Goal: Task Accomplishment & Management: Use online tool/utility

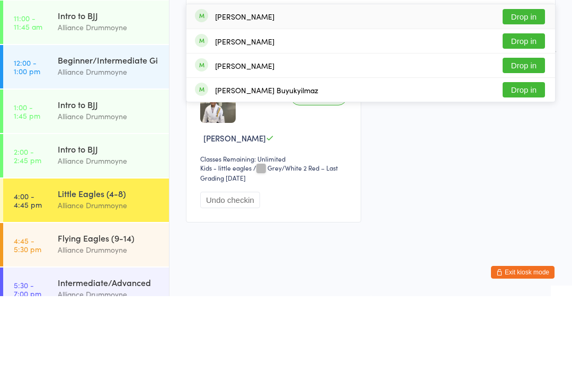
type input "Oliv"
click at [518, 154] on button "Drop in" at bounding box center [523, 161] width 42 height 15
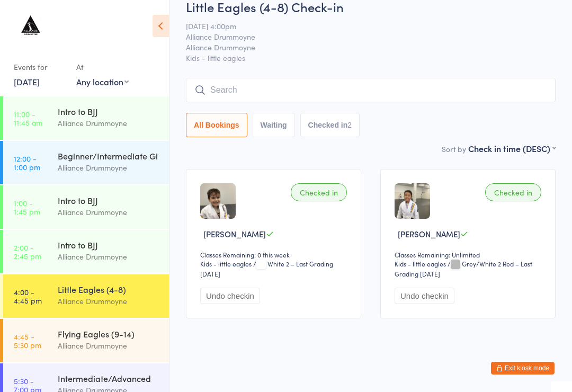
click at [327, 91] on input "search" at bounding box center [371, 90] width 370 height 24
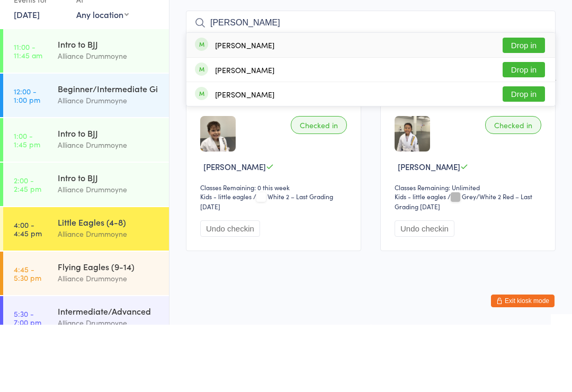
type input "[PERSON_NAME]"
click at [521, 129] on button "Drop in" at bounding box center [523, 136] width 42 height 15
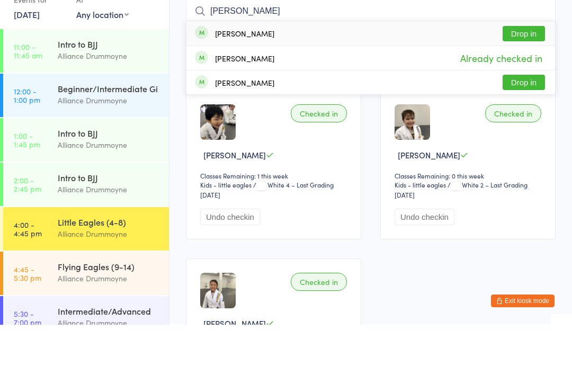
type input "[PERSON_NAME]"
click at [524, 93] on button "Drop in" at bounding box center [523, 100] width 42 height 15
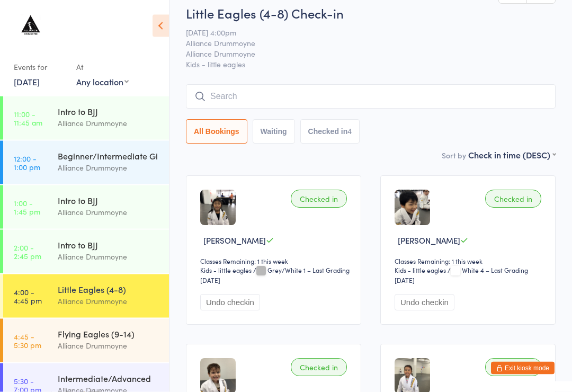
scroll to position [6, 0]
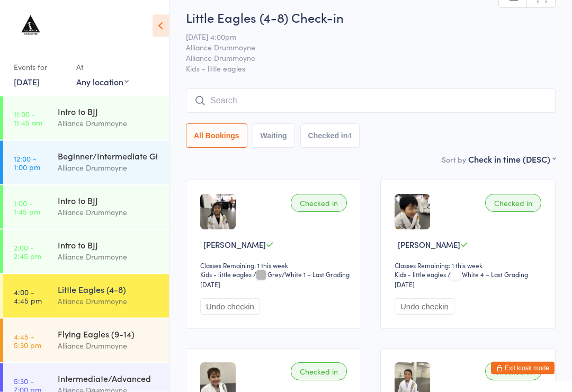
click at [216, 97] on input "search" at bounding box center [371, 101] width 370 height 24
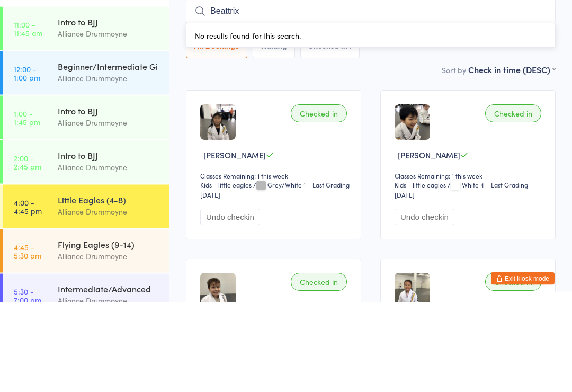
type input "Beattrix"
click at [403, 124] on div "All Bookings Waiting Checked in 4" at bounding box center [371, 136] width 370 height 24
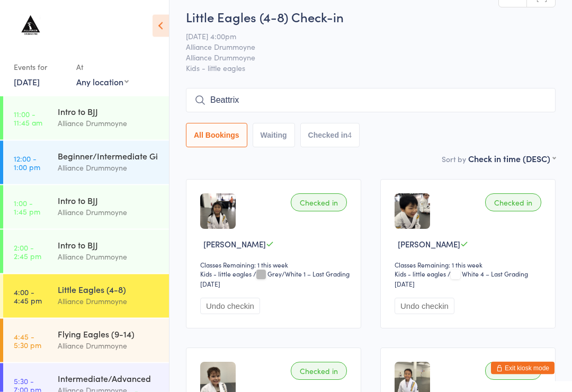
scroll to position [0, 0]
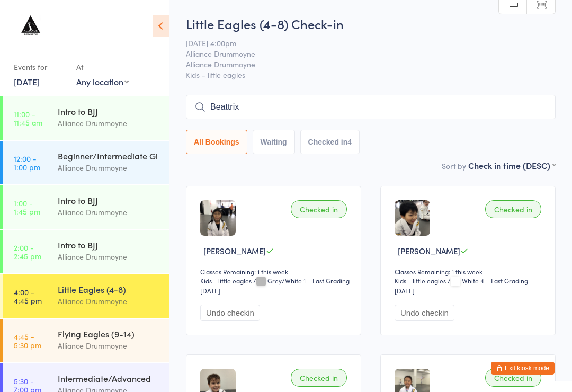
click at [248, 112] on input "Beattrix" at bounding box center [371, 107] width 370 height 24
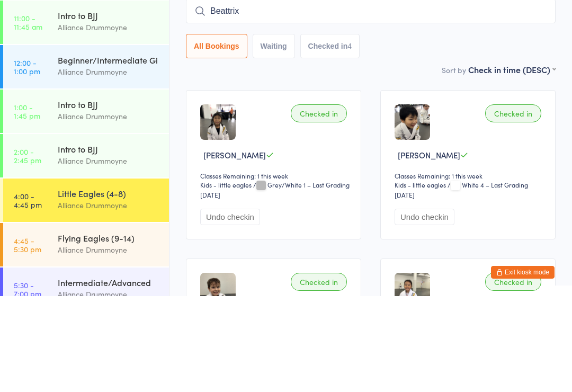
click at [244, 95] on input "Beattrix" at bounding box center [371, 107] width 370 height 24
click at [240, 95] on input "Beattrix" at bounding box center [371, 107] width 370 height 24
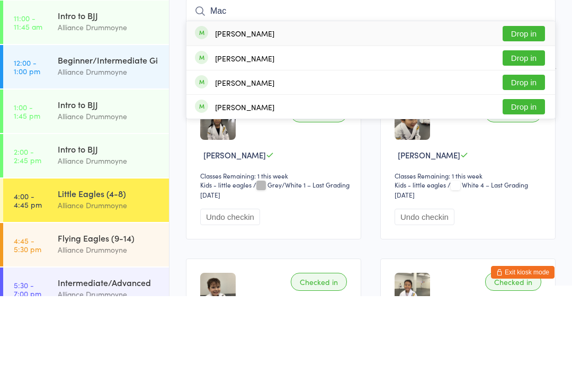
type input "Mac"
click at [529, 122] on button "Drop in" at bounding box center [523, 129] width 42 height 15
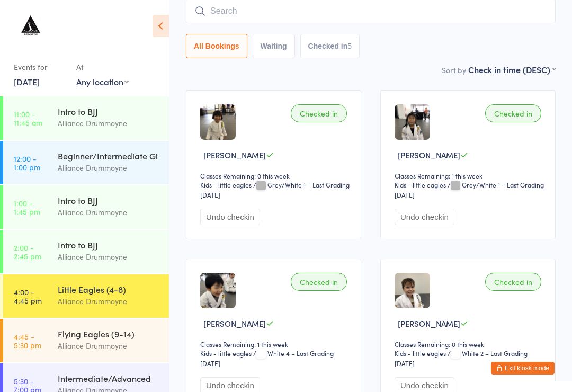
click at [350, 12] on input "search" at bounding box center [371, 11] width 370 height 24
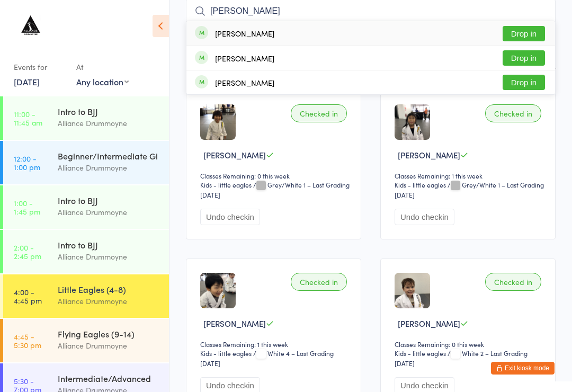
type input "[PERSON_NAME]"
click at [528, 31] on button "Drop in" at bounding box center [523, 33] width 42 height 15
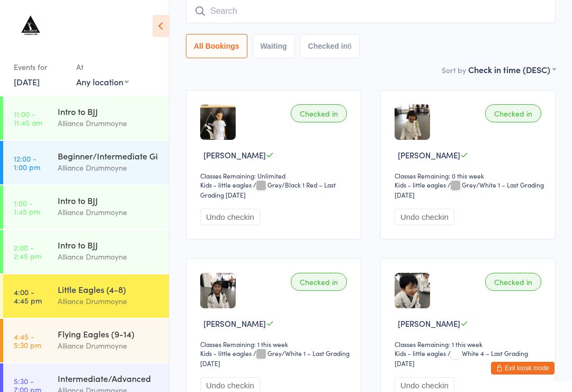
click at [247, 17] on input "search" at bounding box center [371, 11] width 370 height 24
type input "Alby"
click at [523, 30] on button "Drop in" at bounding box center [523, 33] width 42 height 15
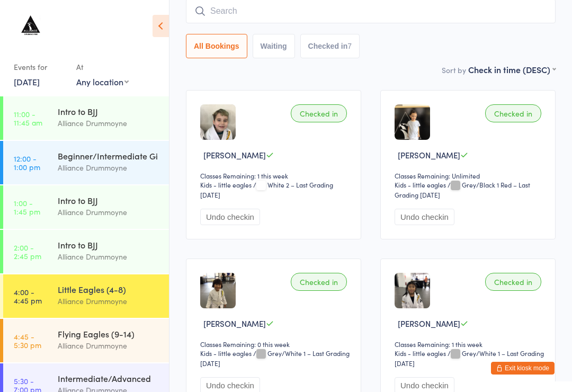
click at [384, 14] on input "search" at bounding box center [371, 11] width 370 height 24
type input "Ney"
click at [528, 32] on button "Drop in" at bounding box center [523, 33] width 42 height 15
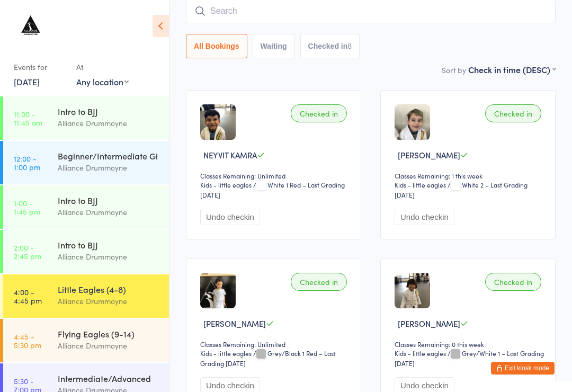
click at [282, 19] on input "search" at bounding box center [371, 11] width 370 height 24
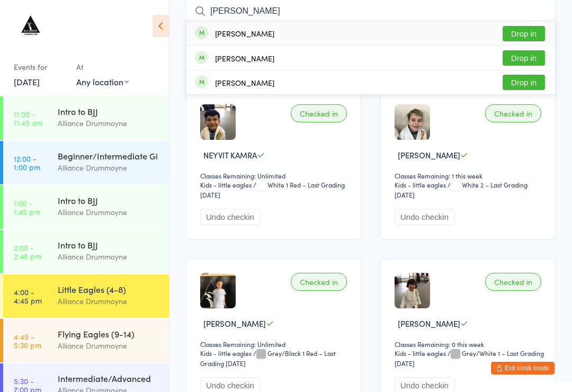
type input "[PERSON_NAME]"
click at [524, 84] on button "Drop in" at bounding box center [523, 82] width 42 height 15
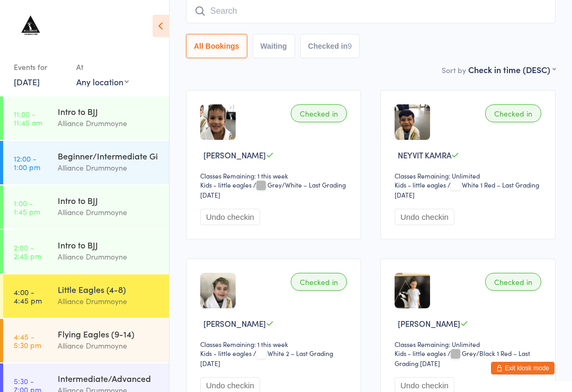
click at [310, 10] on input "search" at bounding box center [371, 11] width 370 height 24
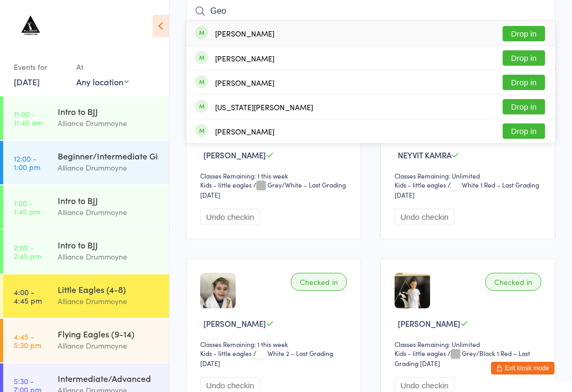
type input "Geo"
click at [286, 33] on div "[PERSON_NAME] Drop in" at bounding box center [370, 33] width 368 height 24
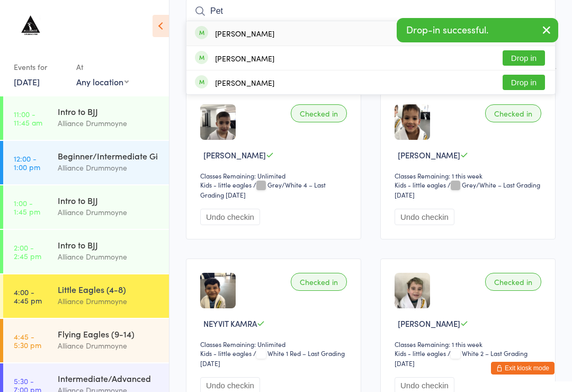
type input "Pet"
click at [278, 31] on div "[PERSON_NAME] Drop in" at bounding box center [370, 33] width 368 height 24
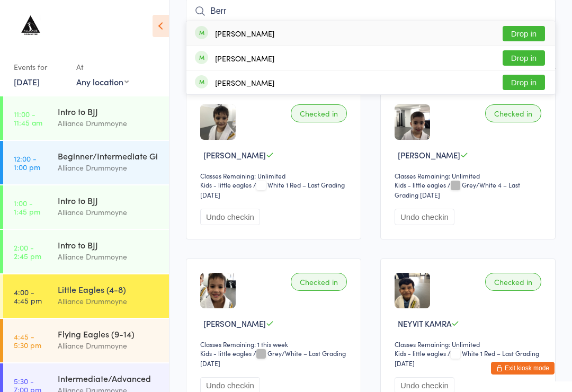
type input "Berr"
click at [529, 35] on button "Drop in" at bounding box center [523, 33] width 42 height 15
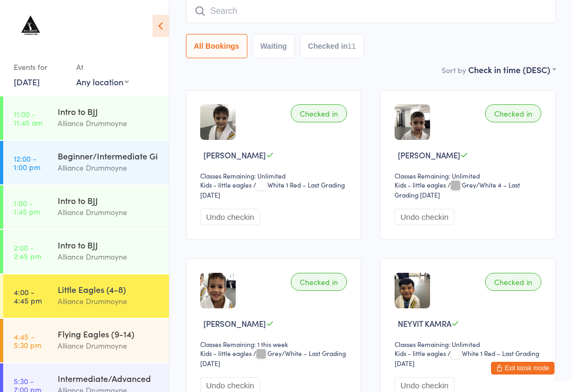
click at [528, 57] on div "All Bookings Waiting Checked in 11" at bounding box center [371, 46] width 370 height 24
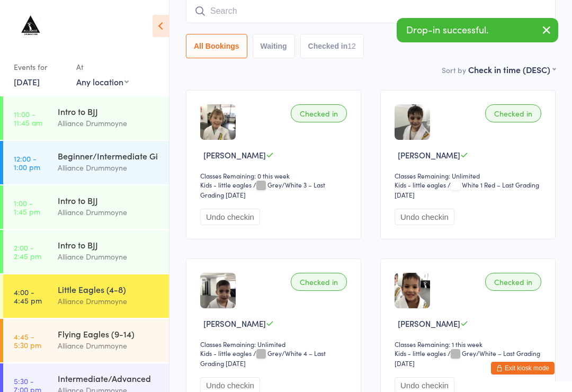
click at [305, 13] on input "search" at bounding box center [371, 11] width 370 height 24
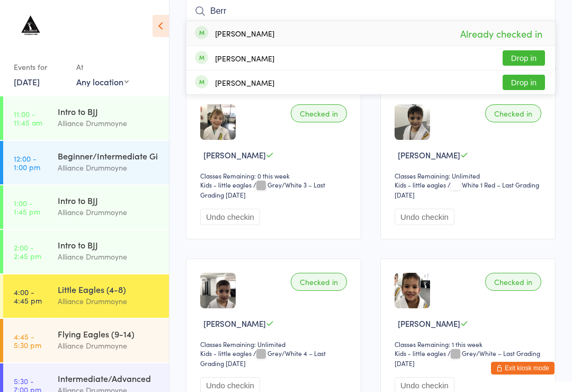
type input "Berr"
click at [529, 65] on button "Drop in" at bounding box center [523, 57] width 42 height 15
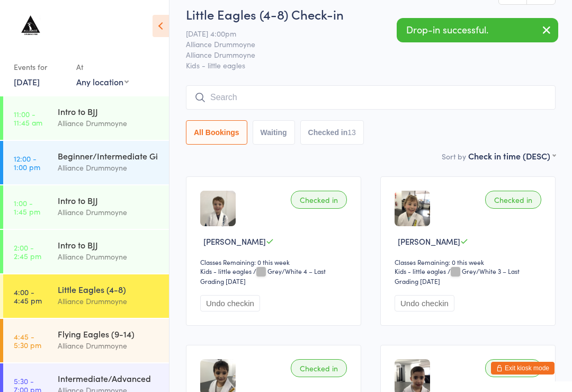
scroll to position [0, 0]
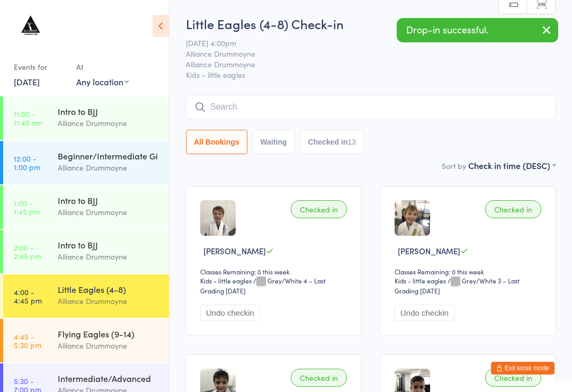
click at [300, 118] on input "search" at bounding box center [371, 107] width 370 height 24
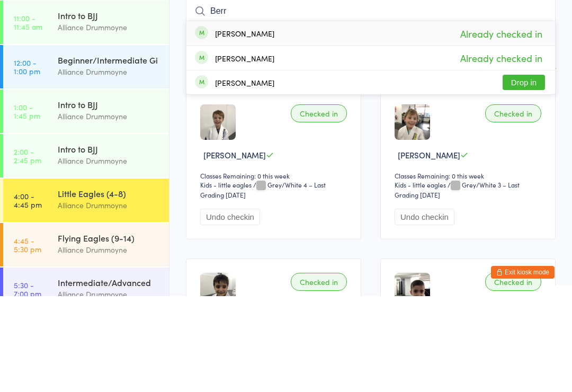
type input "Berr"
click at [525, 170] on button "Drop in" at bounding box center [523, 177] width 42 height 15
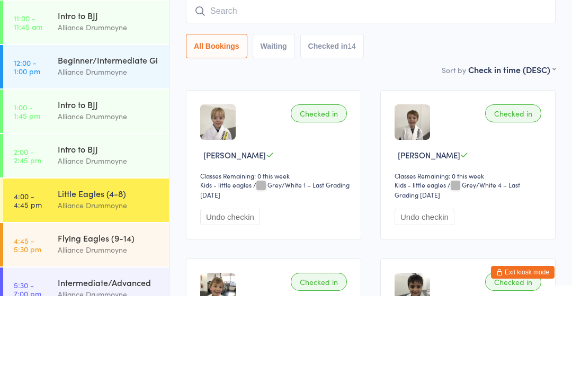
click at [288, 95] on input "search" at bounding box center [371, 107] width 370 height 24
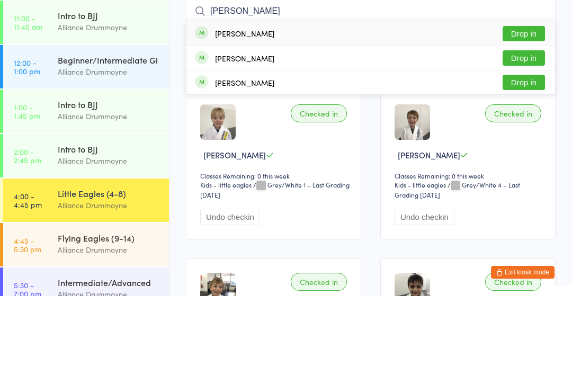
type input "[PERSON_NAME]"
click at [520, 122] on button "Drop in" at bounding box center [523, 129] width 42 height 15
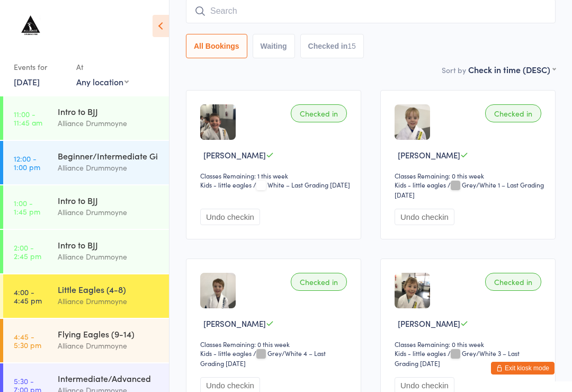
click at [280, 13] on input "search" at bounding box center [371, 11] width 370 height 24
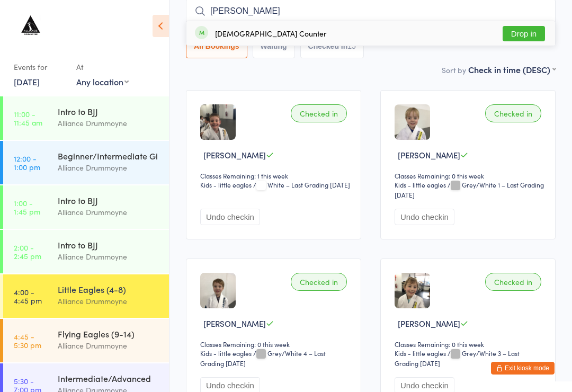
type input "[PERSON_NAME]"
click at [531, 38] on button "Drop in" at bounding box center [523, 33] width 42 height 15
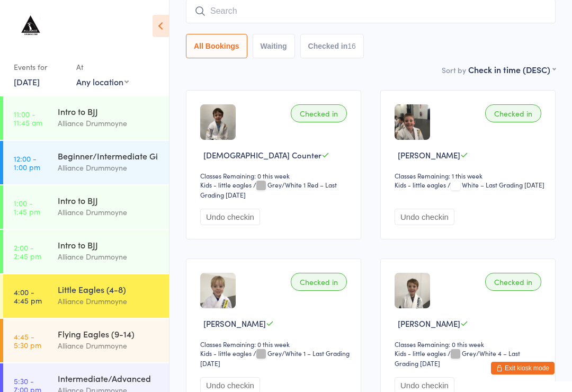
click at [285, 12] on input "search" at bounding box center [371, 11] width 370 height 24
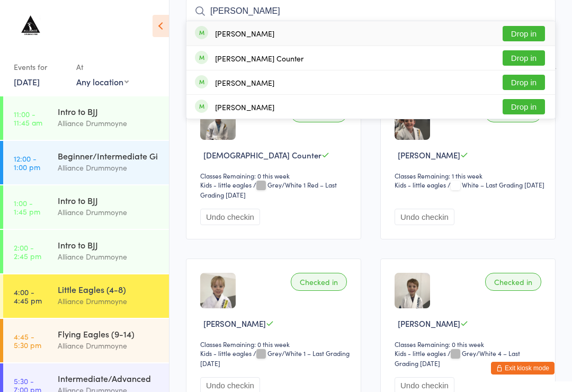
type input "[PERSON_NAME]"
click at [531, 57] on button "Drop in" at bounding box center [523, 57] width 42 height 15
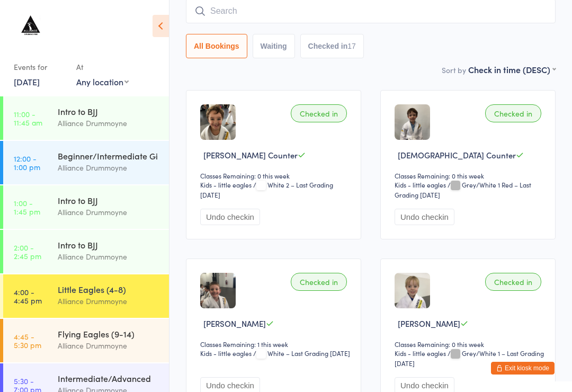
click at [359, 8] on input "search" at bounding box center [371, 11] width 370 height 24
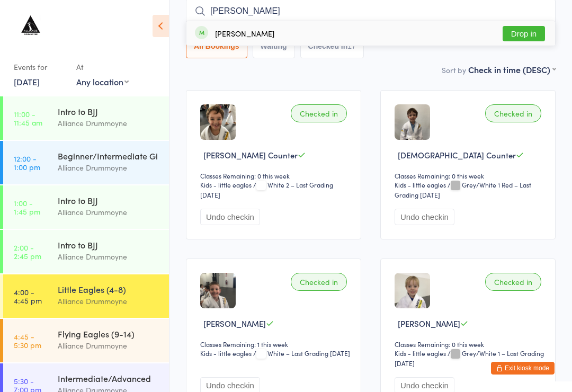
type input "[PERSON_NAME]"
click at [524, 29] on button "Drop in" at bounding box center [523, 33] width 42 height 15
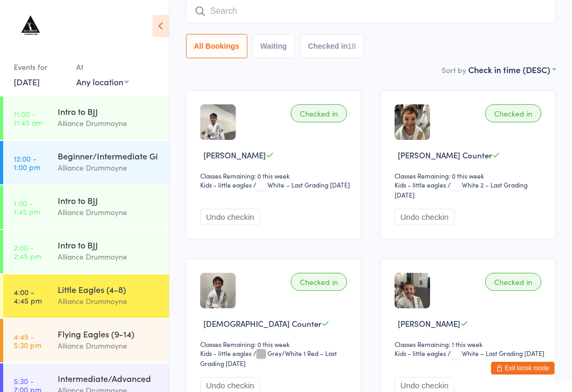
click at [80, 156] on div "Beginner/Intermediate Gi" at bounding box center [109, 156] width 102 height 12
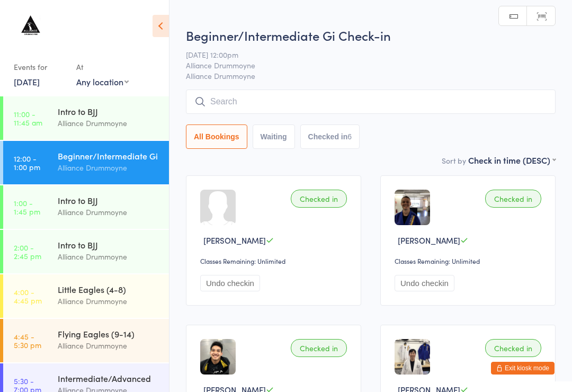
click at [84, 300] on div "Alliance Drummoyne" at bounding box center [109, 301] width 102 height 12
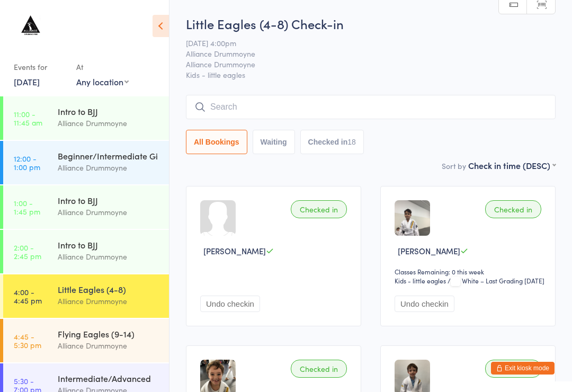
click at [34, 333] on time "4:45 - 5:30 pm" at bounding box center [28, 340] width 28 height 17
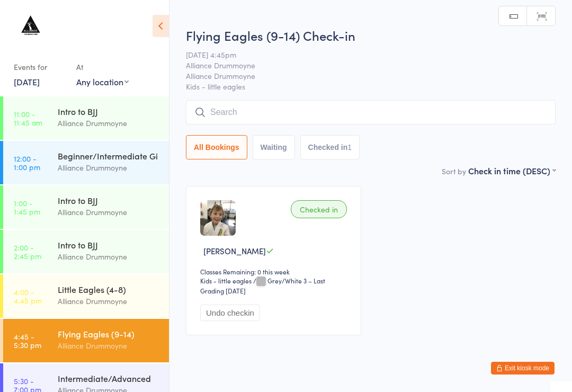
click at [213, 103] on input "search" at bounding box center [371, 112] width 370 height 24
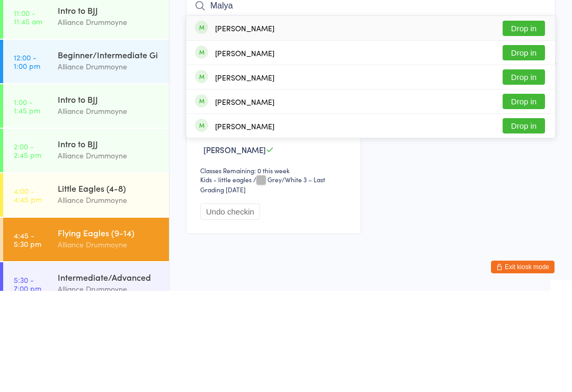
type input "Malya"
click at [515, 122] on button "Drop in" at bounding box center [523, 129] width 42 height 15
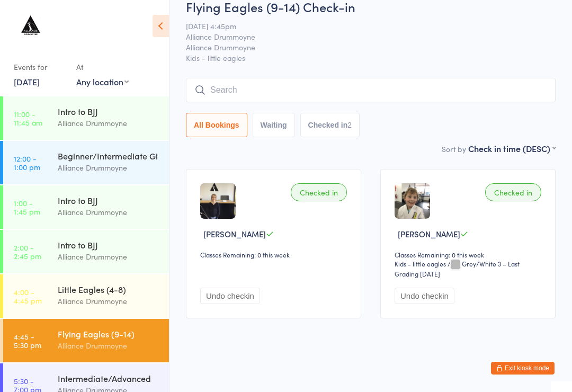
click at [112, 338] on div "Flying Eagles (9-14)" at bounding box center [109, 334] width 102 height 12
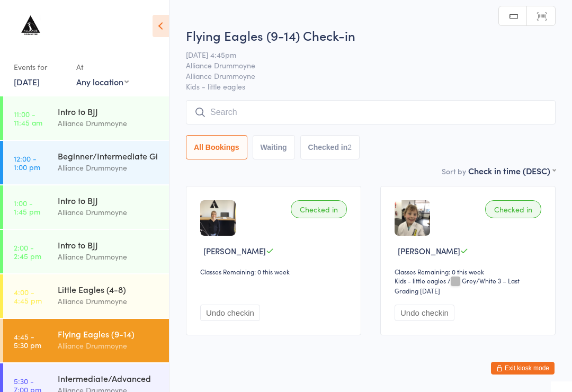
click at [254, 106] on input "search" at bounding box center [371, 112] width 370 height 24
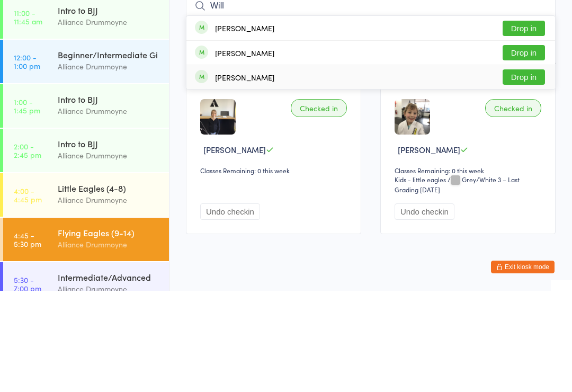
type input "Will"
click at [279, 166] on div "[PERSON_NAME] Drop in" at bounding box center [370, 178] width 368 height 24
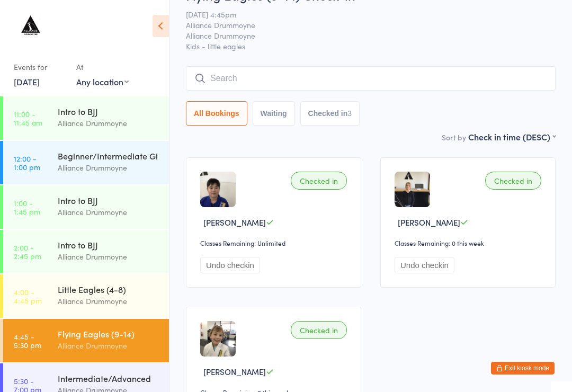
click at [271, 83] on input "search" at bounding box center [371, 78] width 370 height 24
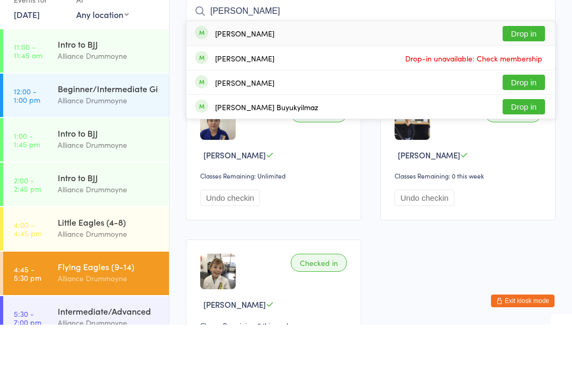
type input "[PERSON_NAME]"
click at [347, 162] on div "[PERSON_NAME] Buyukyilmaz Drop in" at bounding box center [370, 174] width 368 height 24
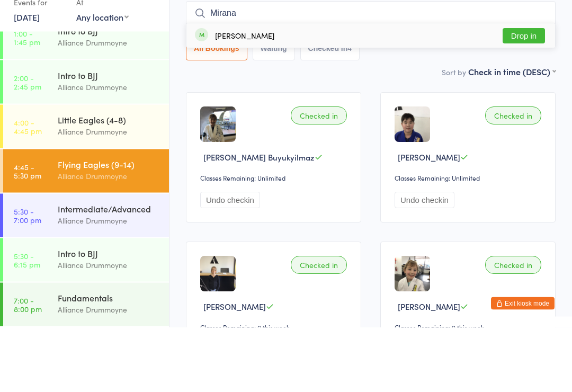
scroll to position [112, 0]
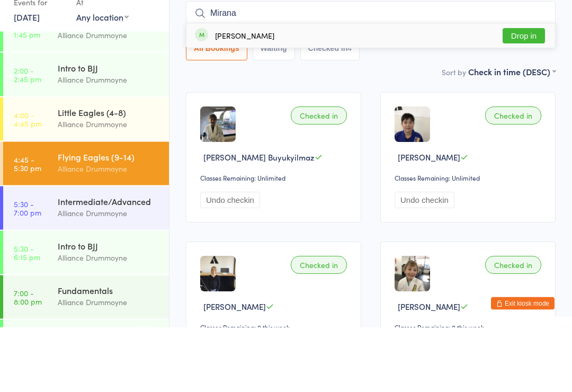
type input "Mirana"
click at [526, 93] on button "Drop in" at bounding box center [523, 100] width 42 height 15
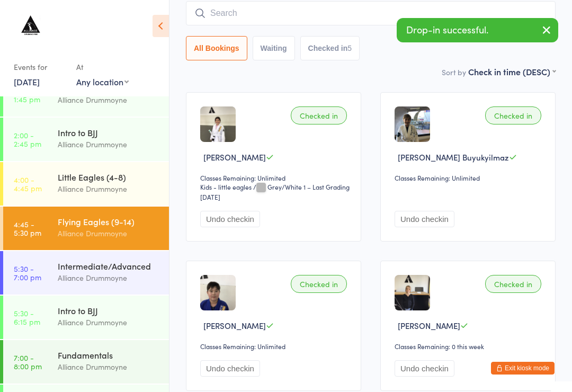
click at [314, 6] on input "search" at bounding box center [371, 13] width 370 height 24
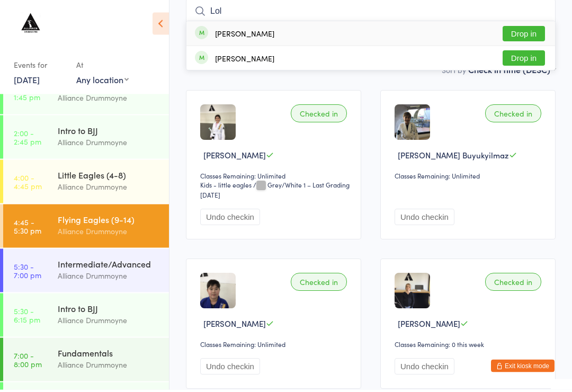
type input "Lol"
click at [525, 54] on button "Drop in" at bounding box center [523, 60] width 42 height 15
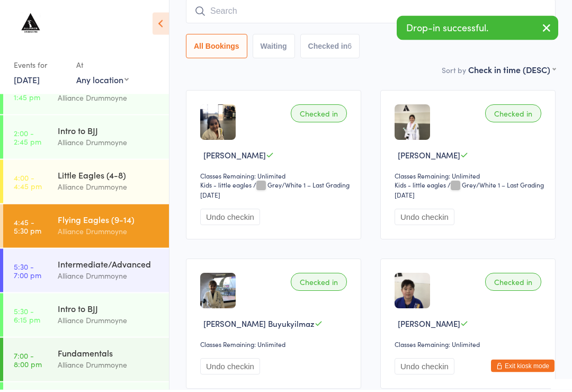
click at [331, 70] on div "Sort by Check in time (DESC) First name (ASC) First name (DESC) Last name (ASC)…" at bounding box center [371, 72] width 370 height 12
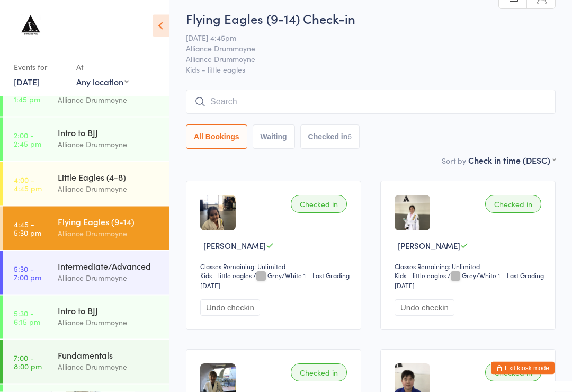
scroll to position [0, 0]
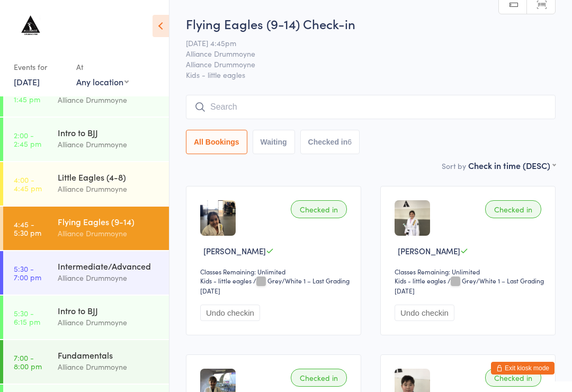
click at [227, 106] on input "search" at bounding box center [371, 107] width 370 height 24
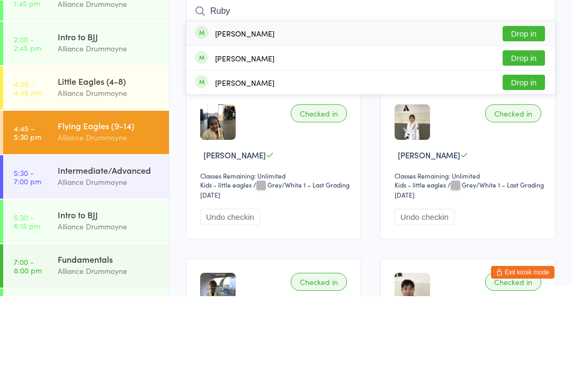
type input "Ruby"
click at [220, 150] on div "[PERSON_NAME]" at bounding box center [244, 154] width 59 height 8
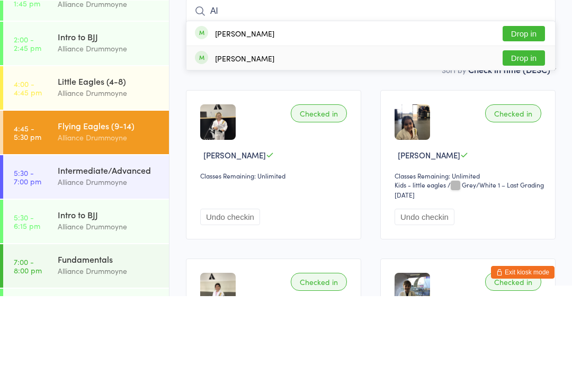
type input "Al"
click at [263, 142] on div "[PERSON_NAME] Drop in" at bounding box center [370, 154] width 368 height 24
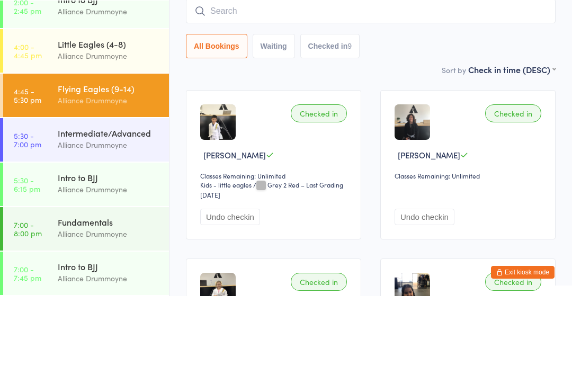
scroll to position [149, 0]
click at [126, 235] on div "Alliance Drummoyne" at bounding box center [109, 241] width 102 height 12
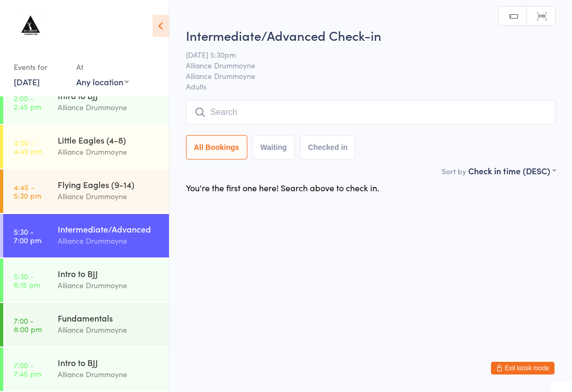
click at [339, 104] on input "search" at bounding box center [371, 112] width 370 height 24
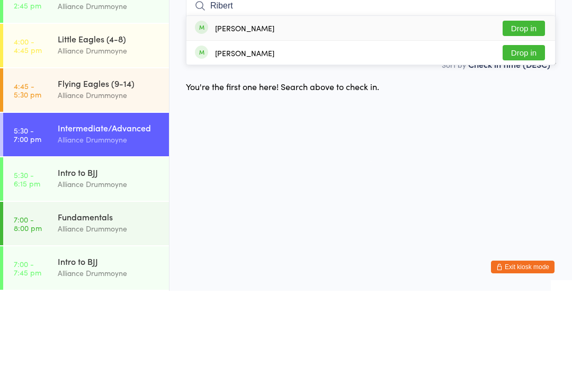
type input "Ribert"
click at [528, 146] on button "Drop in" at bounding box center [523, 153] width 42 height 15
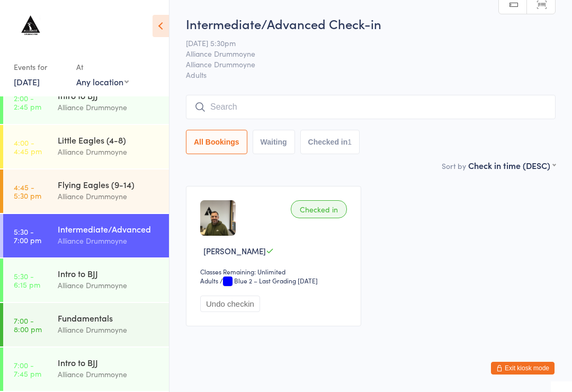
click at [241, 103] on input "search" at bounding box center [371, 107] width 370 height 24
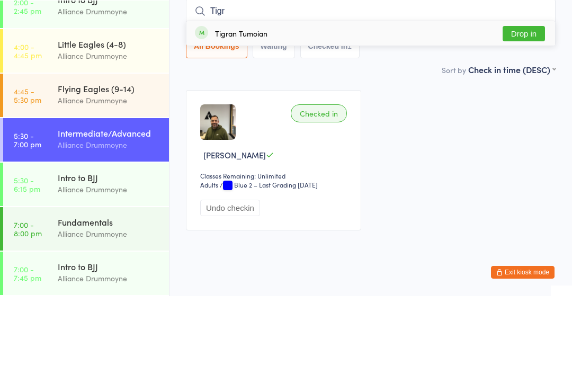
type input "Tigr"
click at [232, 117] on div "Tigran Tumoian Drop in" at bounding box center [370, 129] width 368 height 24
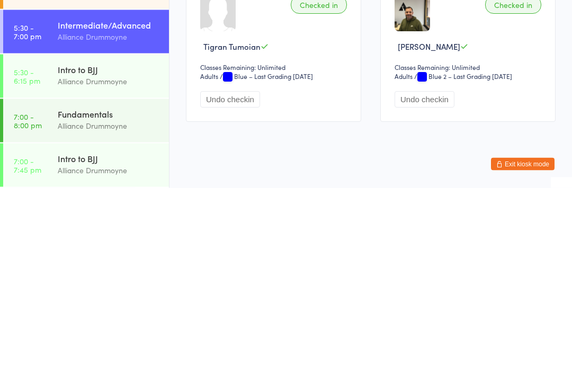
scroll to position [20, 0]
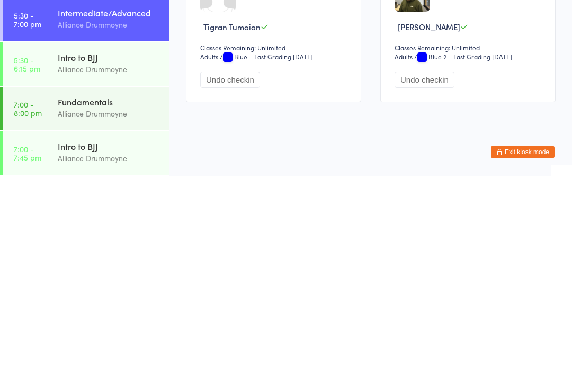
click at [335, 132] on html "You have now entered Kiosk Mode. Members will be able to check themselves in us…" at bounding box center [286, 188] width 572 height 392
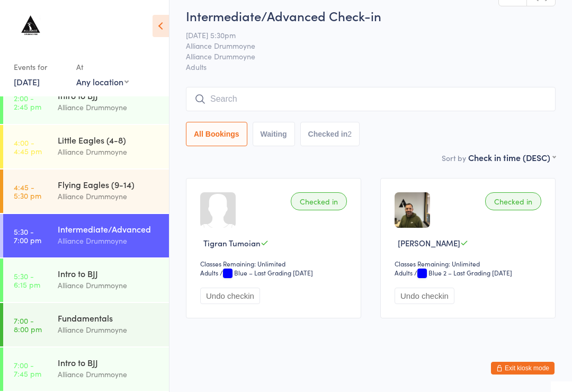
click at [375, 88] on input "search" at bounding box center [371, 99] width 370 height 24
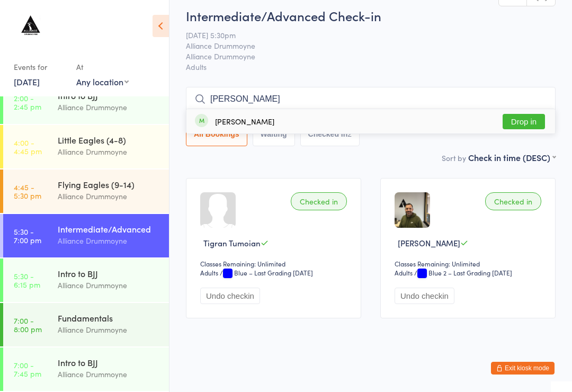
type input "[PERSON_NAME]"
click at [527, 114] on button "Drop in" at bounding box center [523, 121] width 42 height 15
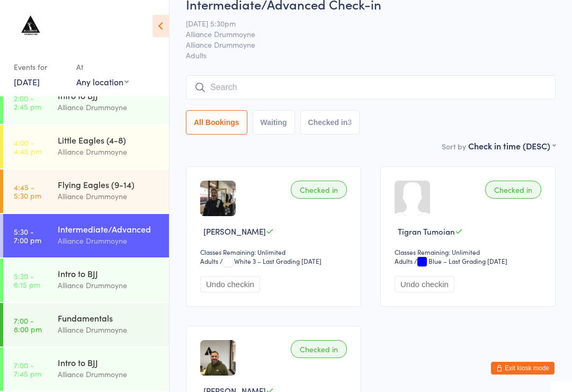
click at [298, 96] on input "search" at bounding box center [371, 87] width 370 height 24
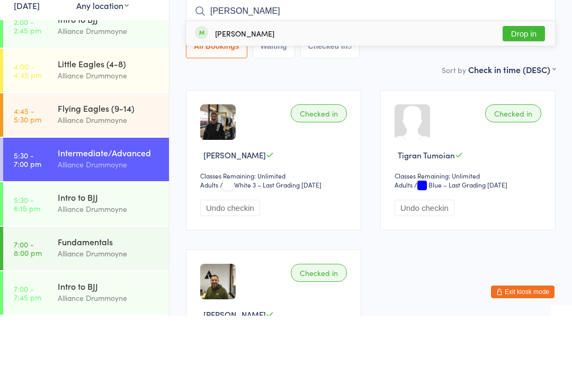
type input "[PERSON_NAME]"
click at [526, 102] on button "Drop in" at bounding box center [523, 109] width 42 height 15
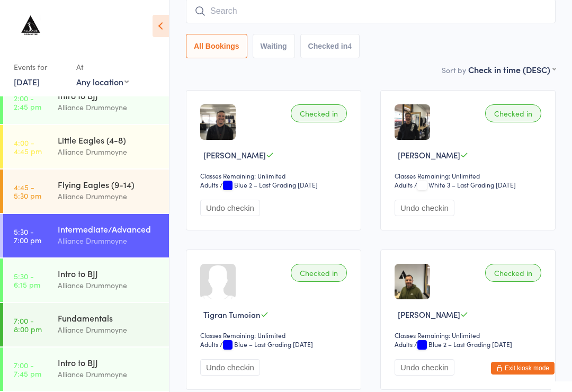
click at [133, 201] on div "Alliance Drummoyne" at bounding box center [109, 196] width 102 height 12
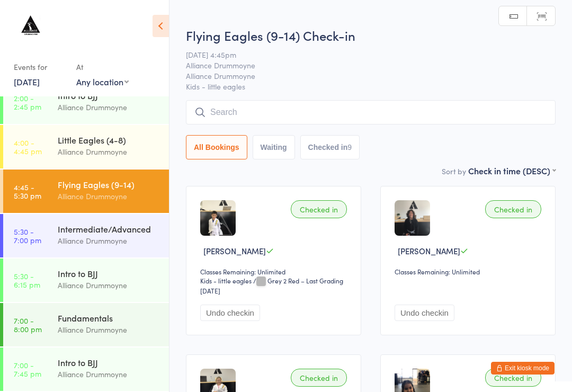
click at [275, 116] on input "search" at bounding box center [371, 112] width 370 height 24
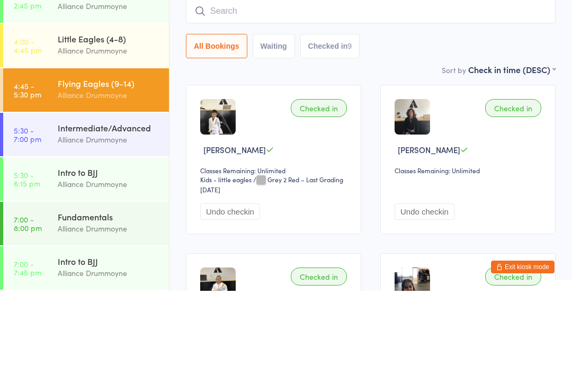
click at [124, 235] on div "Alliance Drummoyne" at bounding box center [109, 241] width 102 height 12
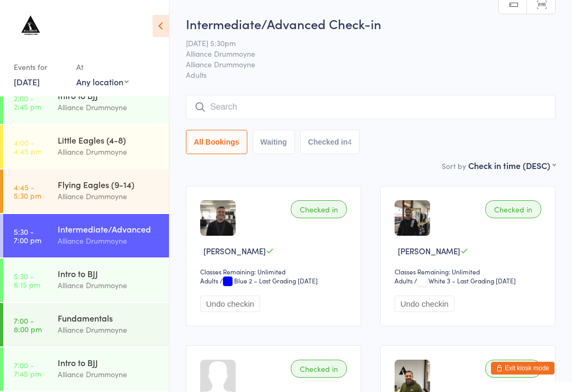
click at [266, 104] on input "search" at bounding box center [371, 107] width 370 height 24
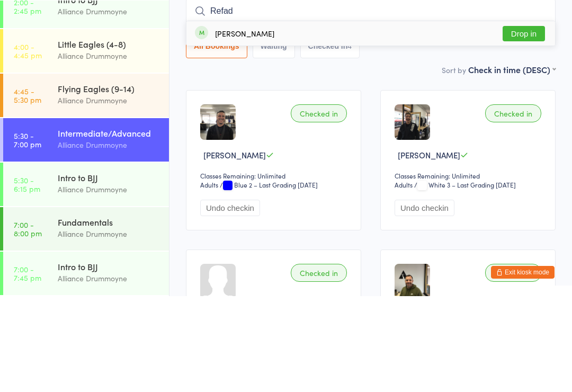
type input "Refad"
click at [298, 117] on div "[PERSON_NAME] Drop in" at bounding box center [370, 129] width 368 height 24
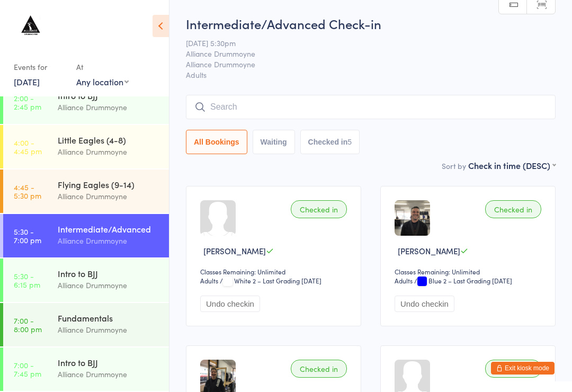
click at [349, 114] on input "search" at bounding box center [371, 107] width 370 height 24
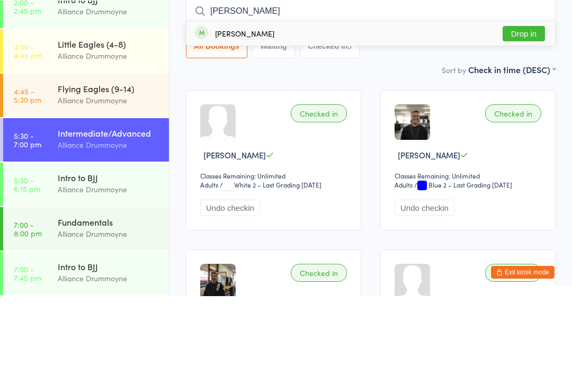
type input "[PERSON_NAME]"
click at [520, 122] on button "Drop in" at bounding box center [523, 129] width 42 height 15
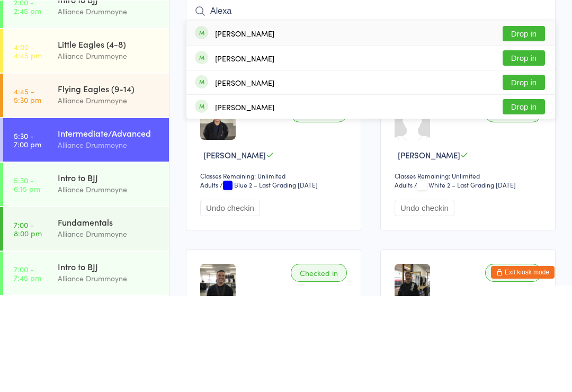
type input "Alexa"
click at [533, 170] on button "Drop in" at bounding box center [523, 177] width 42 height 15
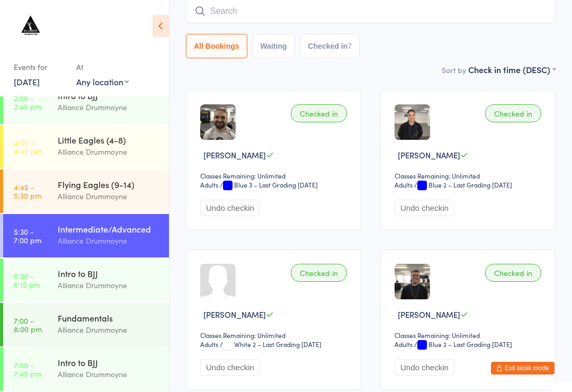
click at [275, 18] on input "search" at bounding box center [371, 11] width 370 height 24
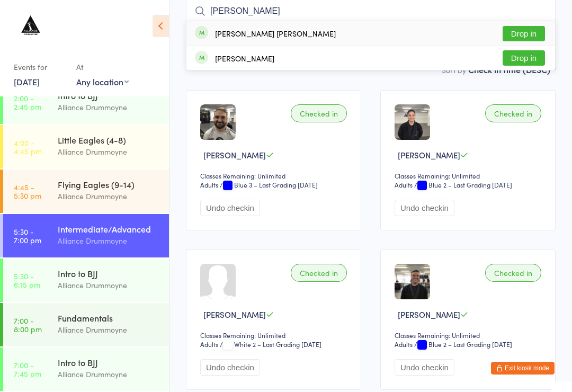
type input "[PERSON_NAME]"
click at [528, 32] on button "Drop in" at bounding box center [523, 33] width 42 height 15
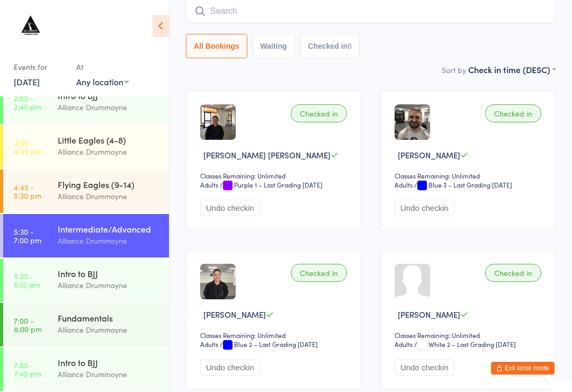
click at [280, 23] on input "search" at bounding box center [371, 11] width 370 height 24
click at [313, 23] on input "search" at bounding box center [371, 11] width 370 height 24
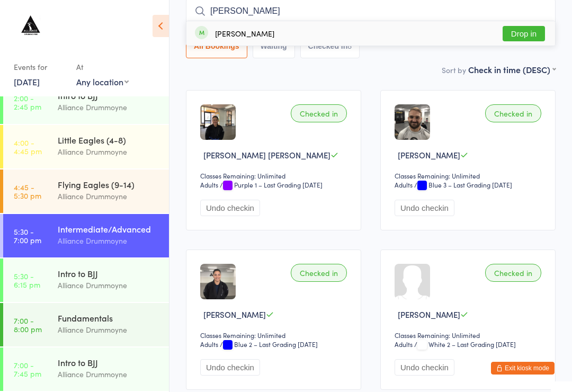
click at [514, 20] on input "[PERSON_NAME]" at bounding box center [371, 11] width 370 height 24
type input "[PERSON_NAME]"
click at [527, 32] on button "Drop in" at bounding box center [523, 33] width 42 height 15
